Goal: Book appointment/travel/reservation

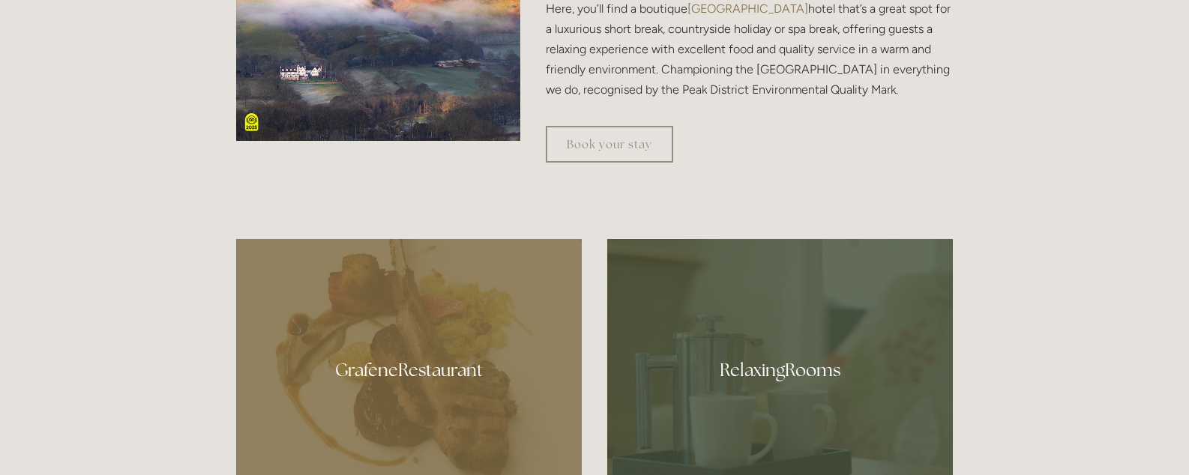
scroll to position [621, 0]
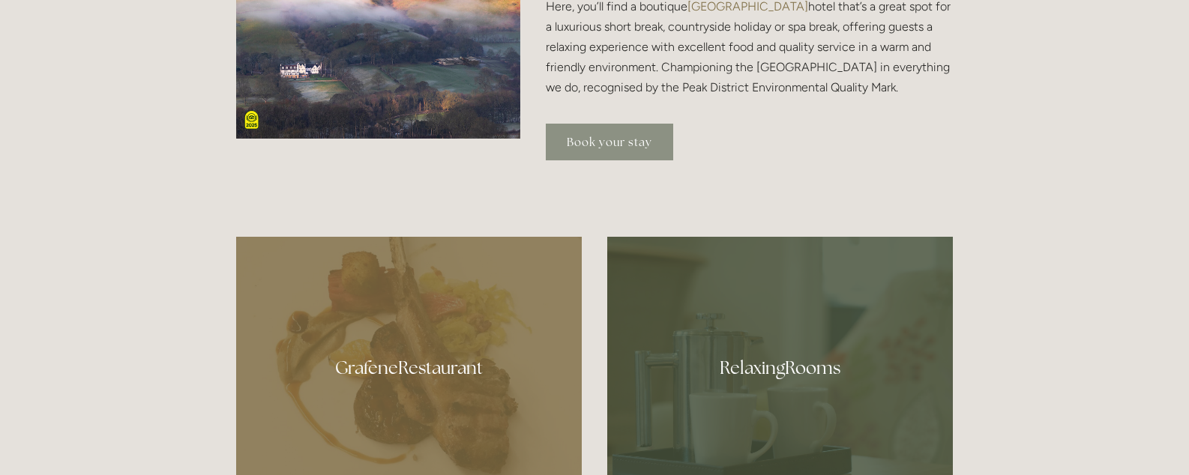
click at [601, 145] on link "Book your stay" at bounding box center [609, 142] width 127 height 37
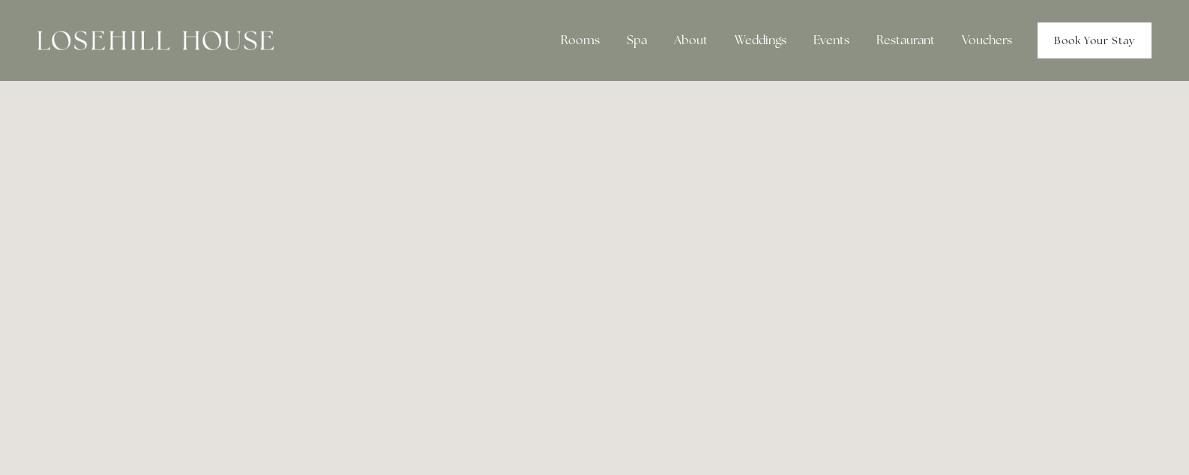
click at [1076, 43] on link "Book Your Stay" at bounding box center [1095, 40] width 114 height 36
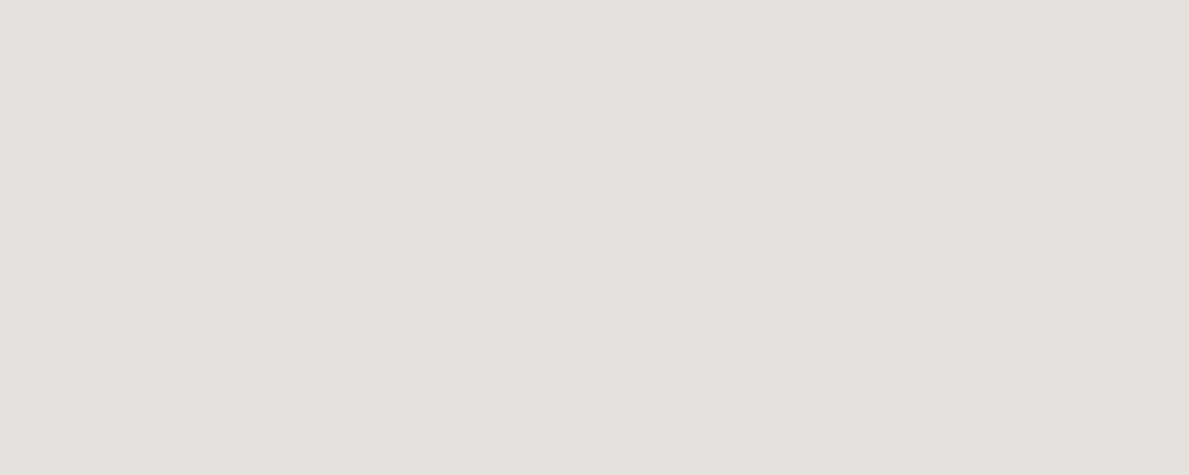
scroll to position [793, 0]
